Goal: Transaction & Acquisition: Download file/media

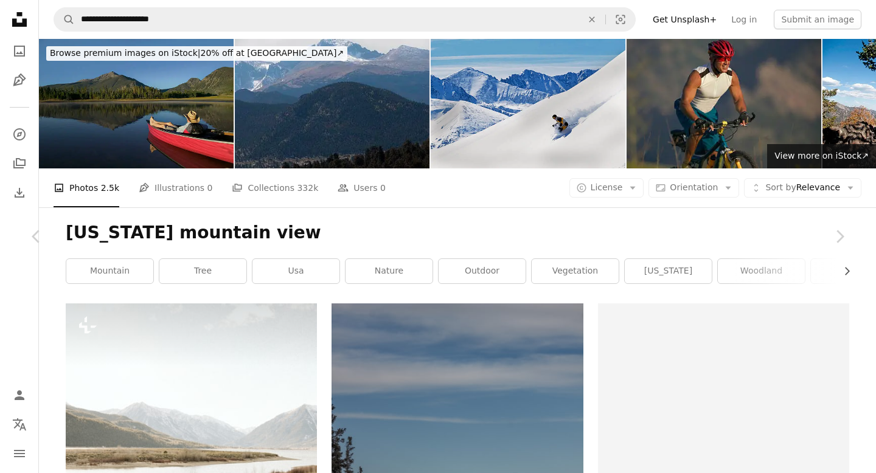
click at [9, 9] on button "An X shape" at bounding box center [12, 12] width 15 height 15
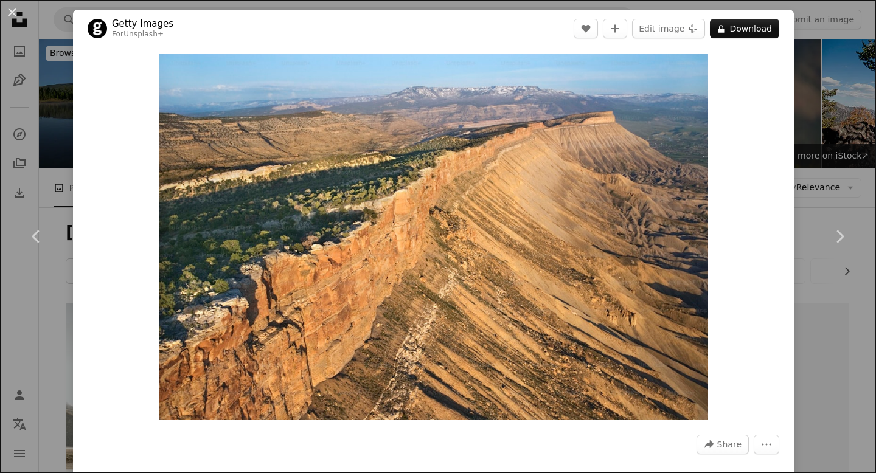
scroll to position [385, 0]
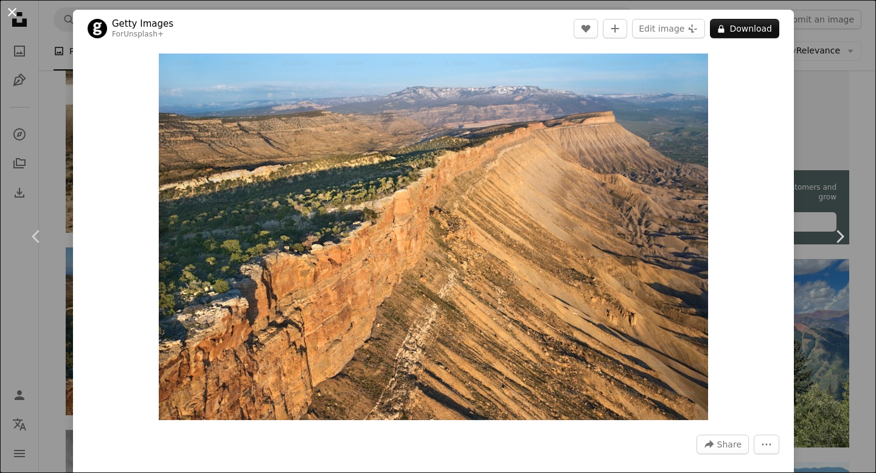
click at [6, 6] on button "An X shape" at bounding box center [12, 12] width 15 height 15
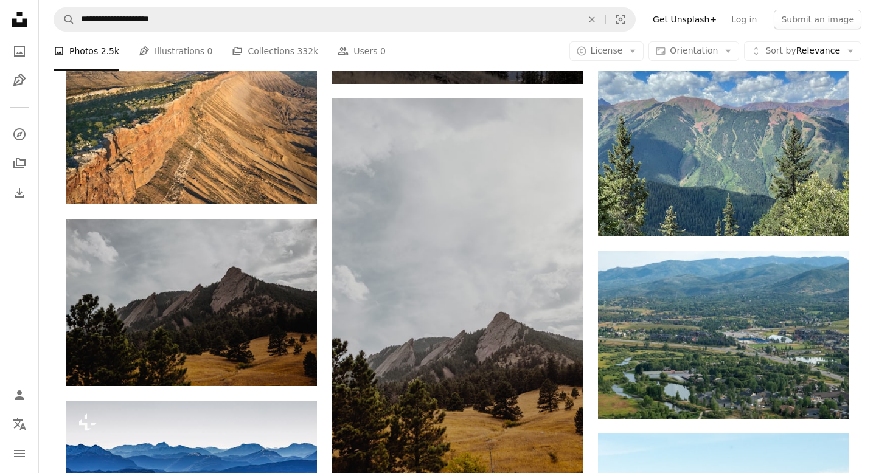
scroll to position [599, 0]
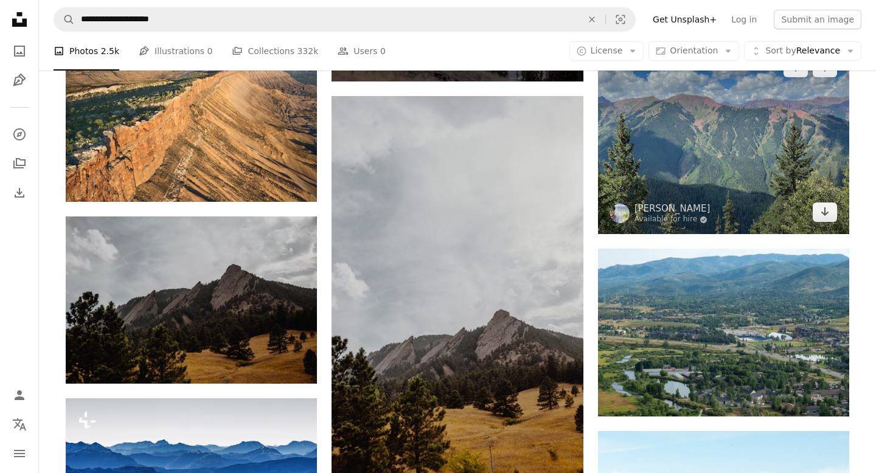
click at [721, 163] on img at bounding box center [723, 140] width 251 height 189
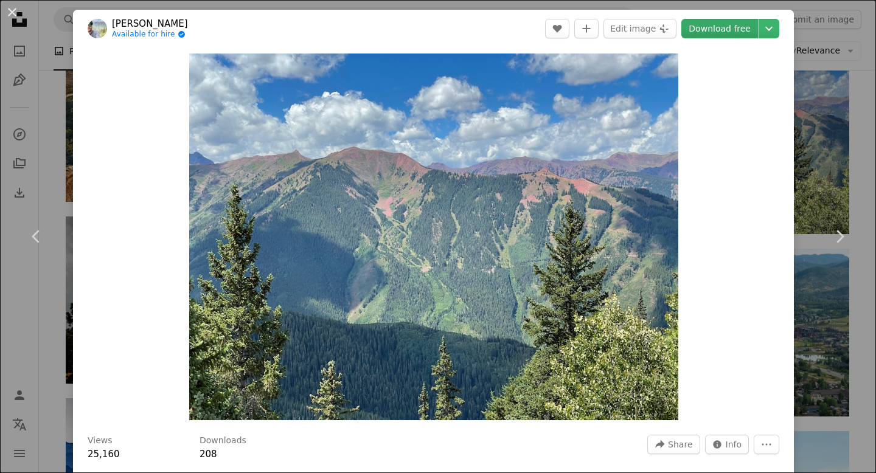
click at [717, 27] on link "Download free" at bounding box center [719, 28] width 77 height 19
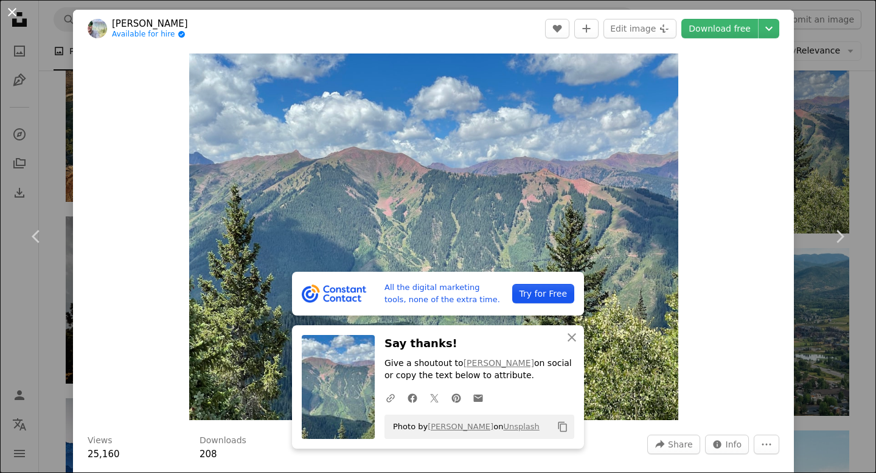
click at [10, 9] on button "An X shape" at bounding box center [12, 12] width 15 height 15
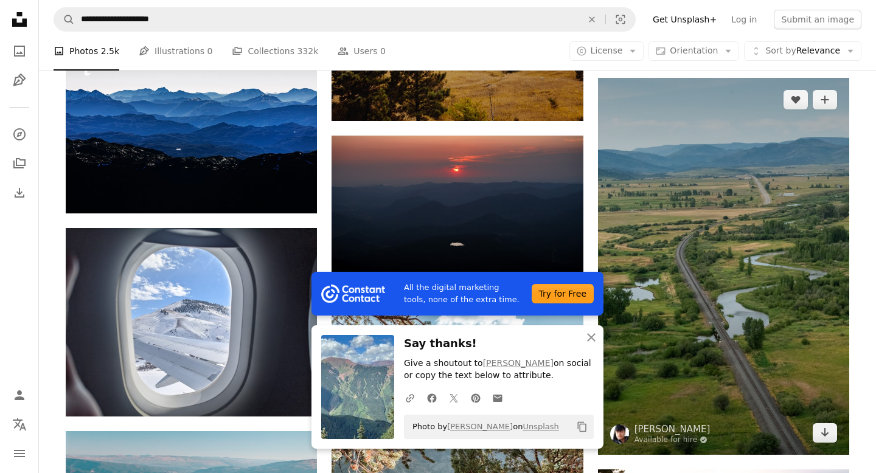
scroll to position [952, 0]
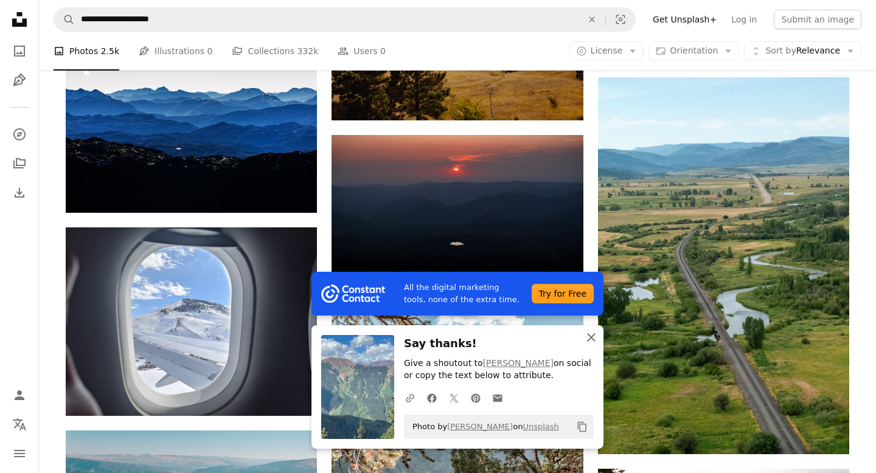
click at [589, 338] on icon "An X shape" at bounding box center [591, 337] width 15 height 15
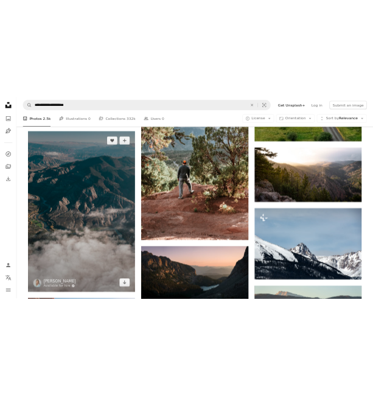
scroll to position [1289, 0]
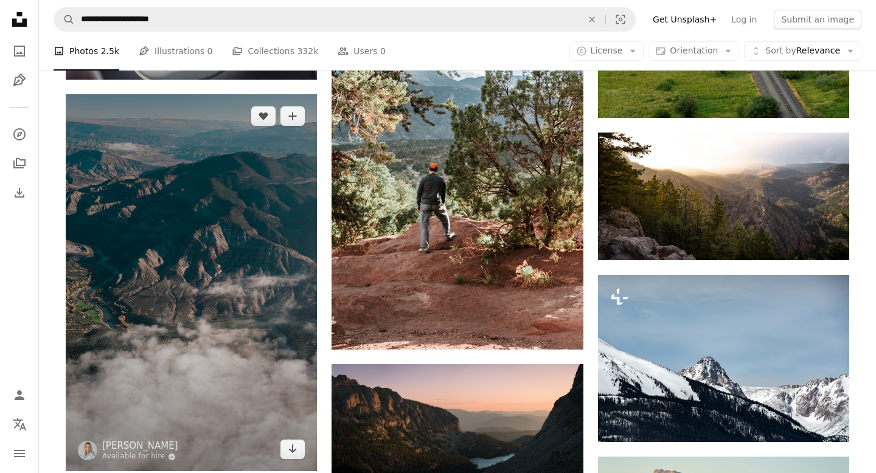
click at [218, 277] on img at bounding box center [191, 282] width 251 height 377
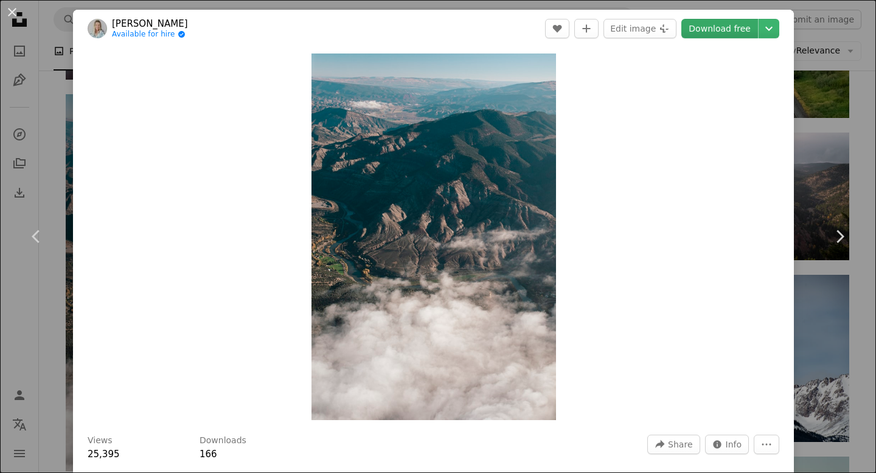
click at [732, 30] on link "Download free" at bounding box center [719, 28] width 77 height 19
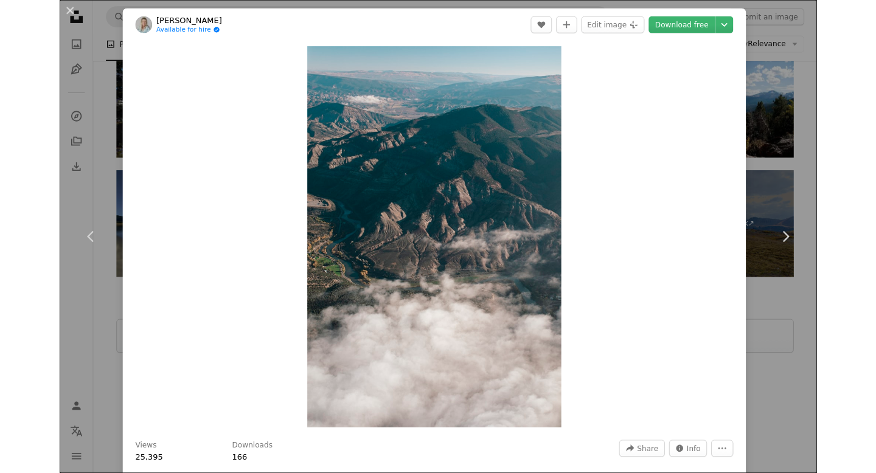
scroll to position [4473, 0]
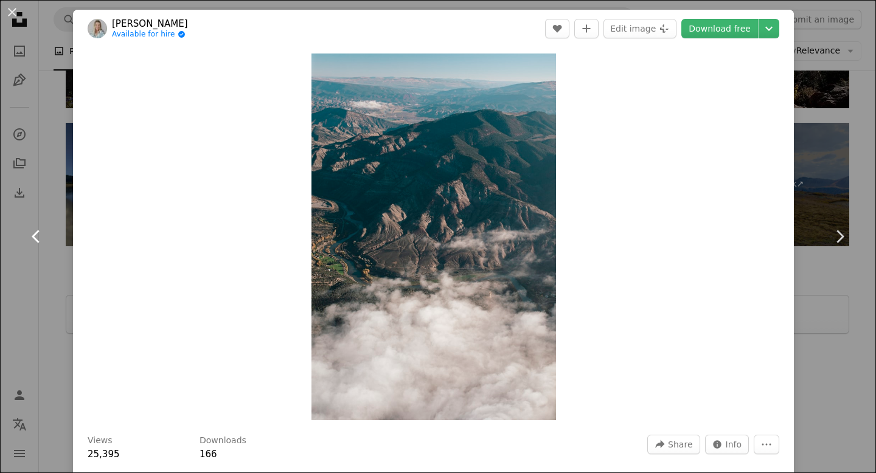
click at [35, 212] on link "Chevron left" at bounding box center [36, 236] width 73 height 117
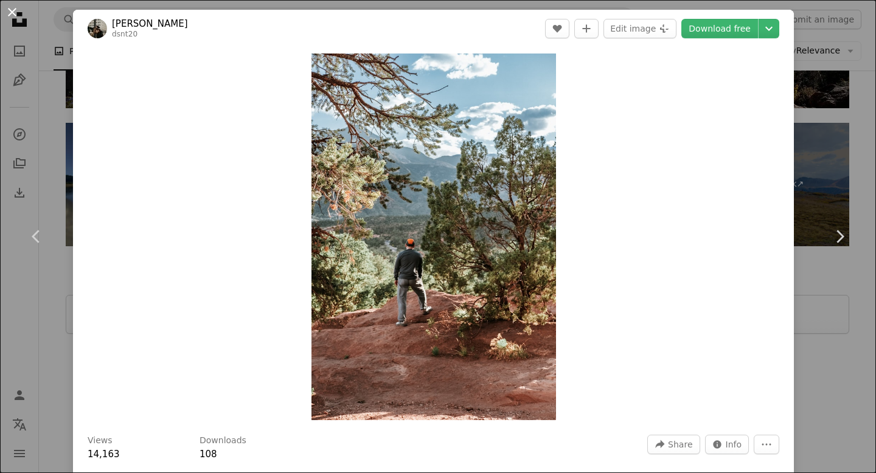
click at [12, 10] on button "An X shape" at bounding box center [12, 12] width 15 height 15
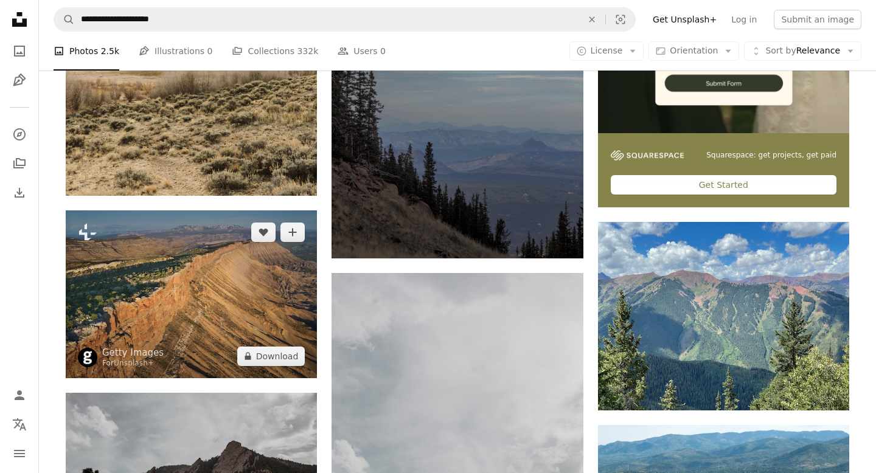
scroll to position [421, 0]
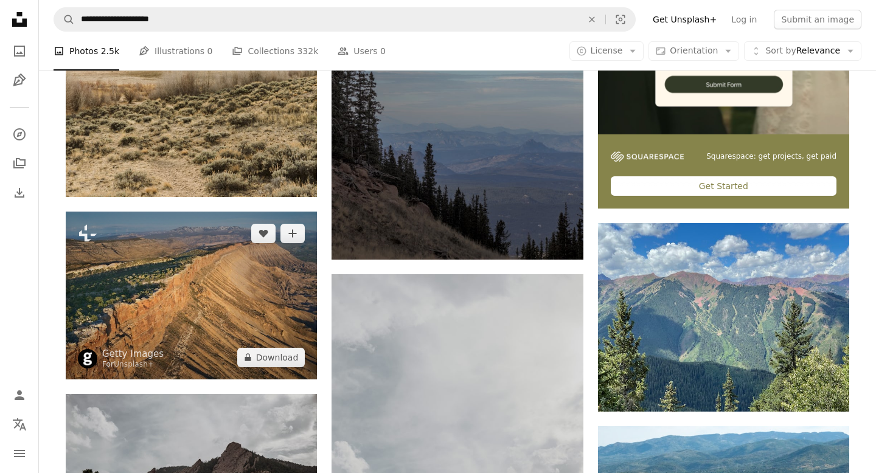
click at [213, 332] on img at bounding box center [191, 296] width 251 height 168
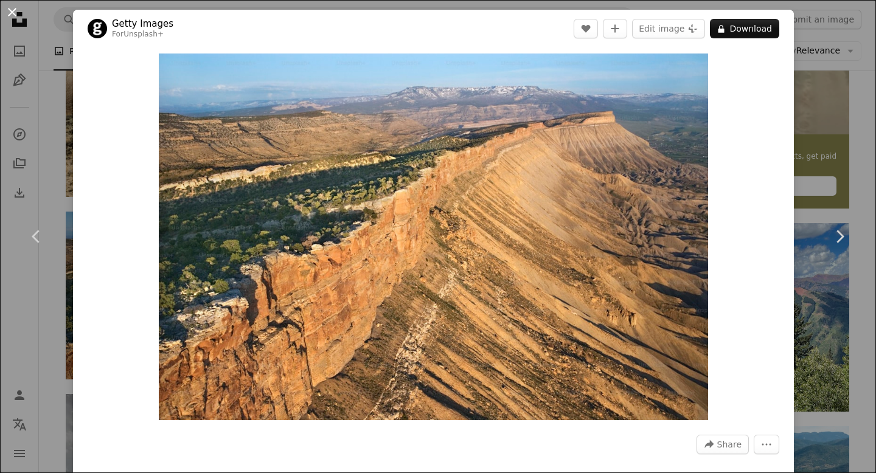
click at [11, 13] on button "An X shape" at bounding box center [12, 12] width 15 height 15
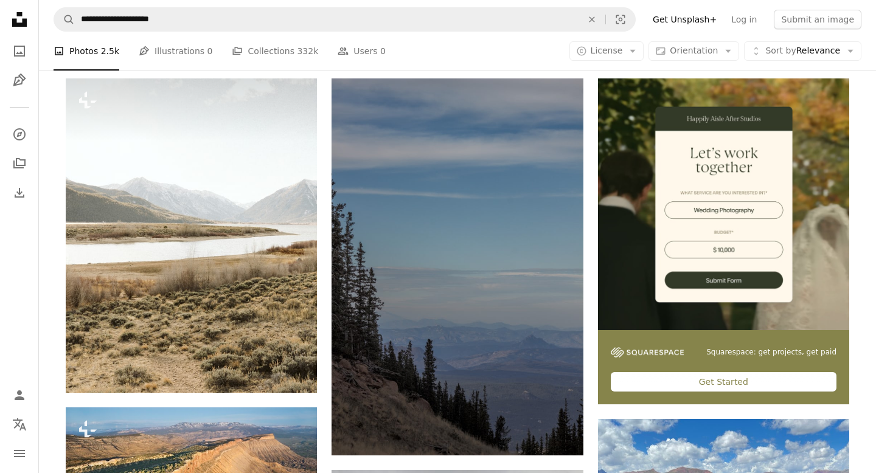
scroll to position [234, 0]
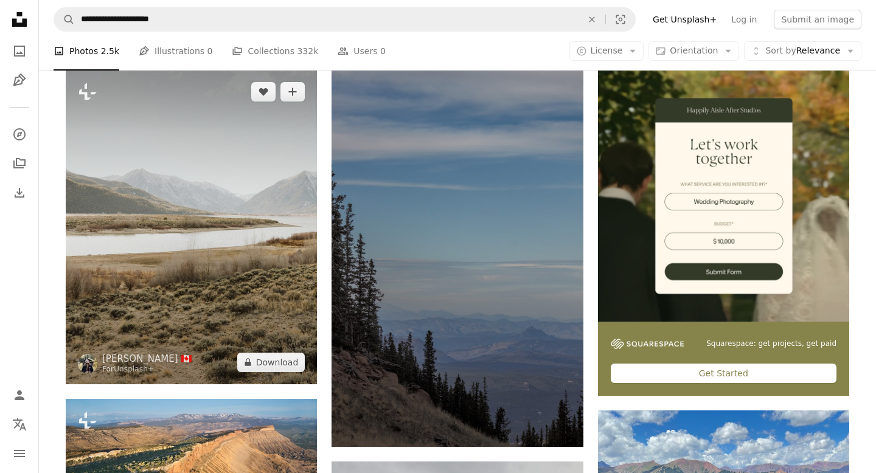
click at [203, 225] on img at bounding box center [191, 227] width 251 height 315
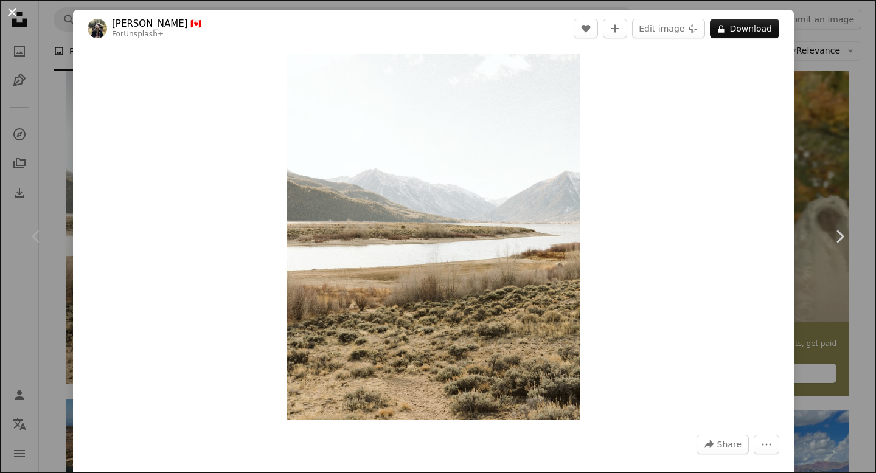
click at [13, 13] on button "An X shape" at bounding box center [12, 12] width 15 height 15
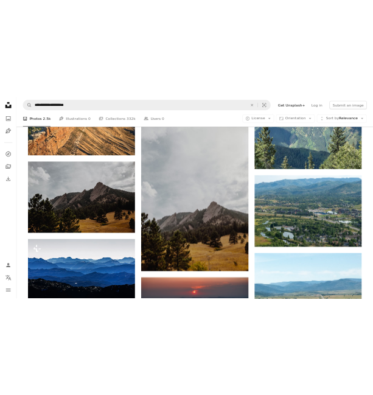
scroll to position [666, 0]
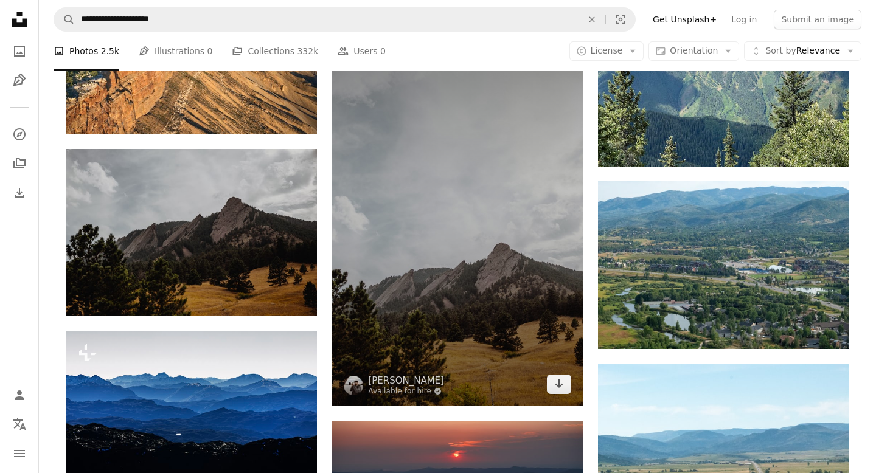
click at [462, 157] on img at bounding box center [457, 217] width 251 height 377
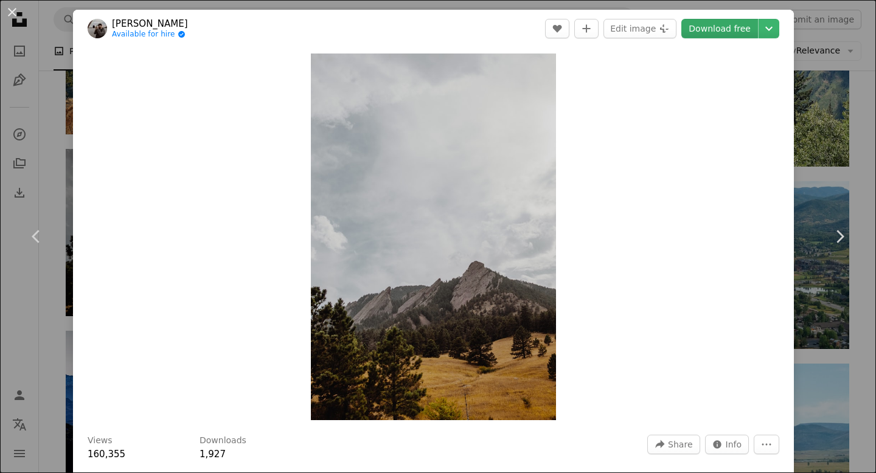
click at [723, 26] on link "Download free" at bounding box center [719, 28] width 77 height 19
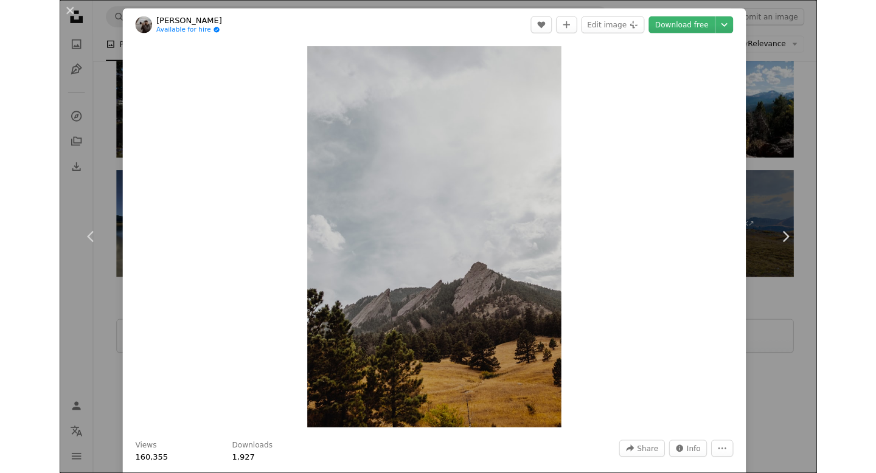
scroll to position [4473, 0]
